Goal: Task Accomplishment & Management: Manage account settings

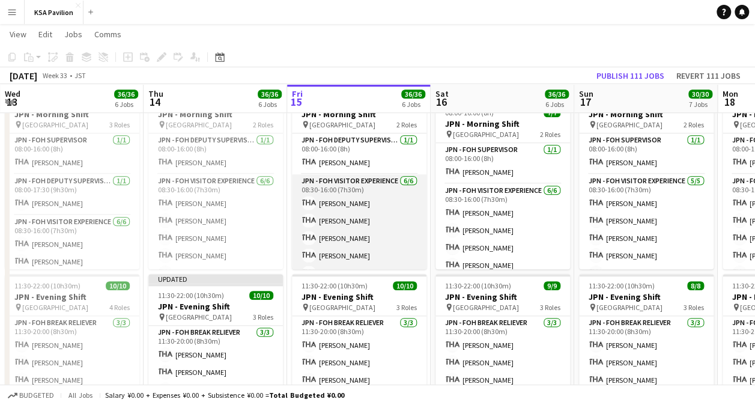
scroll to position [32, 0]
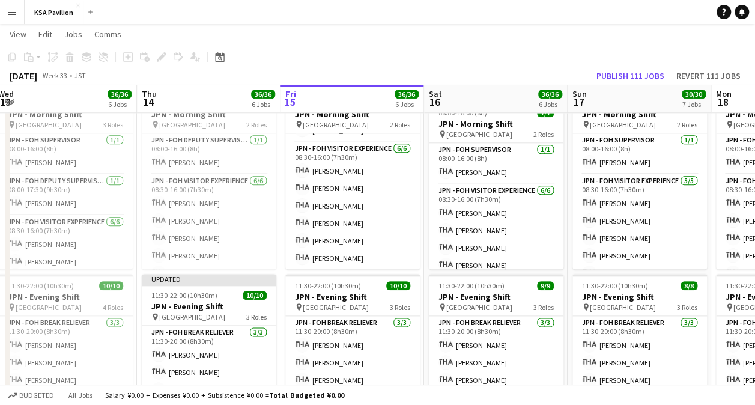
drag, startPoint x: 389, startPoint y: 300, endPoint x: 381, endPoint y: 200, distance: 101.3
click at [381, 200] on app-calendar-viewport "Mon 11 33/33 6 Jobs Tue 12 34/34 6 Jobs Wed 13 36/36 6 Jobs Thu 14 36/36 6 Jobs…" at bounding box center [377, 211] width 755 height 1500
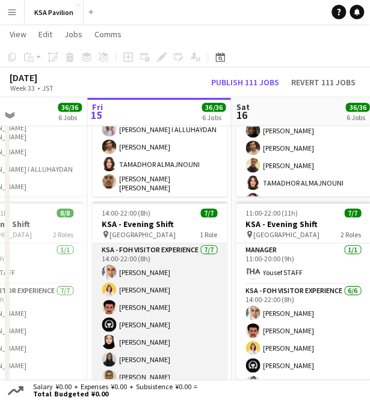
scroll to position [9, 0]
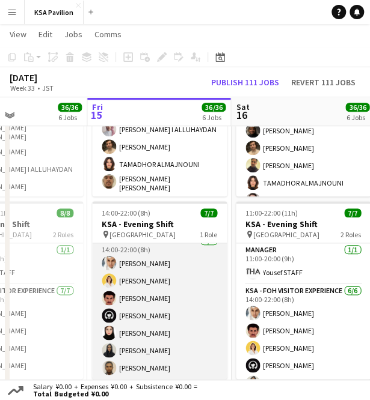
click at [189, 299] on app-card-role "KSA - FOH Visitor Experience [DATE] 14:00-22:00 (8h) Abdullah Alghoniman [PERSO…" at bounding box center [159, 306] width 135 height 145
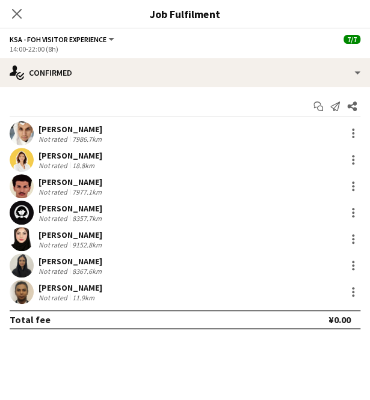
scroll to position [305, 0]
click at [14, 10] on icon "Close pop-in" at bounding box center [16, 13] width 11 height 11
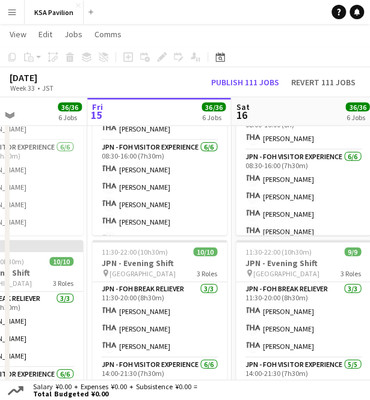
scroll to position [1, 0]
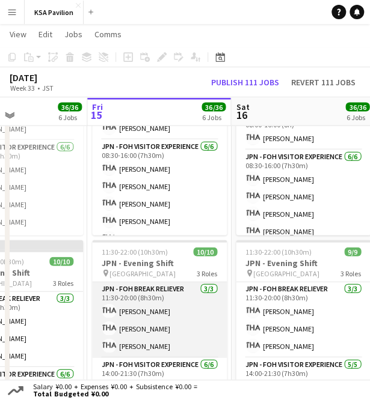
click at [183, 293] on app-card-role "JPN - FOH Break Reliever [DATE] 11:30-20:00 (8h30m) Mako [PERSON_NAME] Shiori […" at bounding box center [159, 320] width 135 height 76
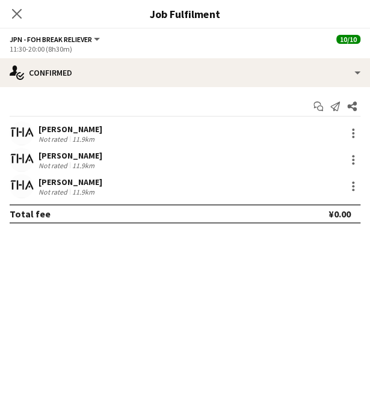
scroll to position [528, 0]
click at [14, 14] on icon "Close pop-in" at bounding box center [16, 13] width 11 height 11
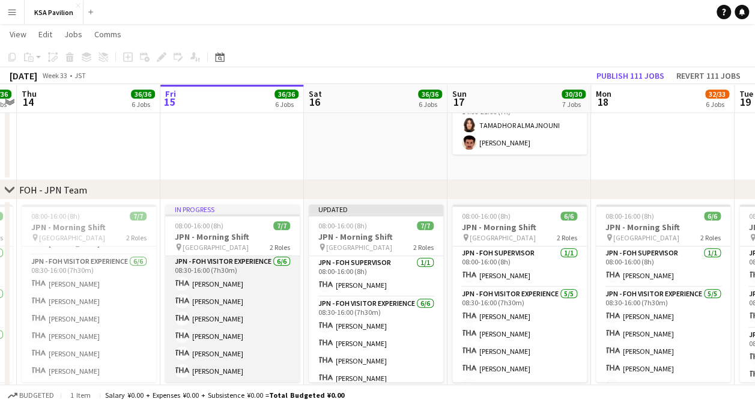
scroll to position [472, 0]
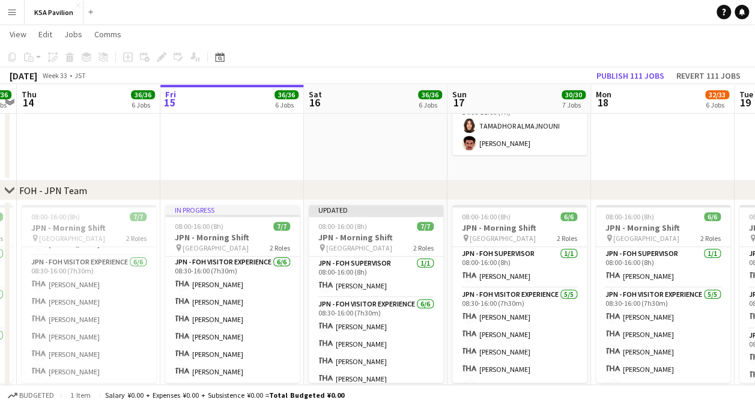
click at [567, 181] on div "chevron-right FOH - JPN Team" at bounding box center [377, 190] width 755 height 19
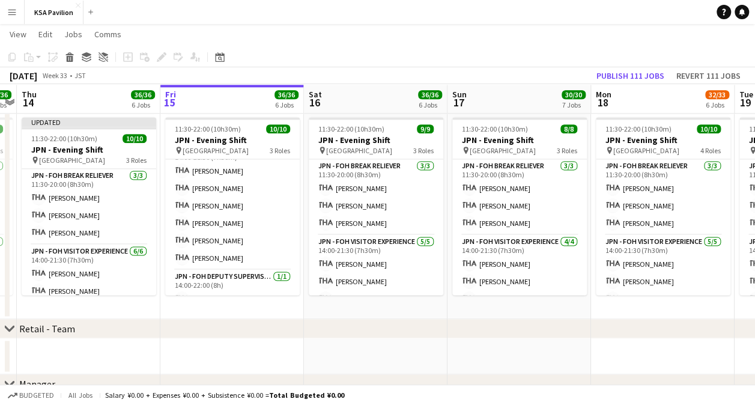
scroll to position [108, 0]
